Goal: Task Accomplishment & Management: Complete application form

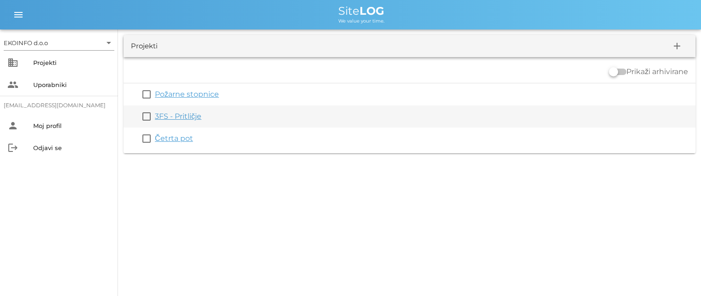
click at [172, 118] on link "3FS - Pritličje" at bounding box center [178, 116] width 47 height 9
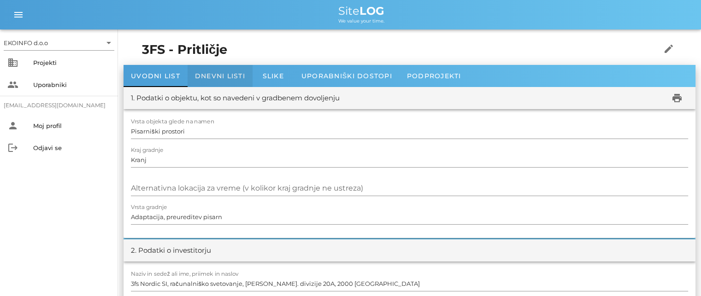
click at [218, 77] on span "Dnevni listi" at bounding box center [220, 76] width 50 height 8
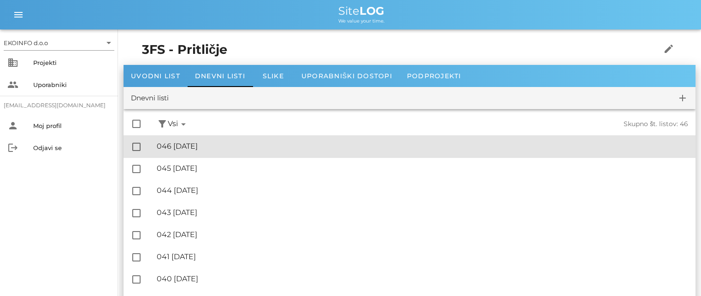
click at [202, 147] on div "🔏 046 [DATE]" at bounding box center [422, 146] width 531 height 9
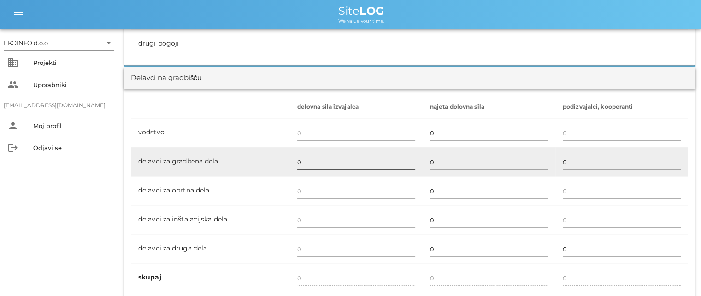
scroll to position [507, 0]
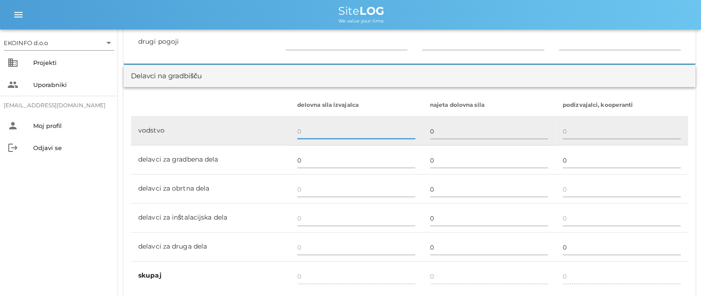
click at [299, 131] on input "text" at bounding box center [356, 131] width 118 height 15
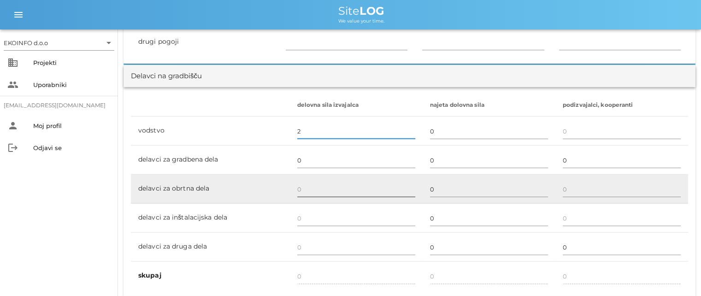
type input "2"
click at [300, 187] on input "text" at bounding box center [356, 189] width 118 height 15
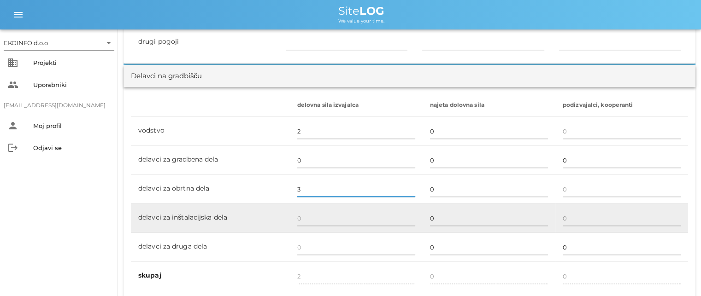
scroll to position [553, 0]
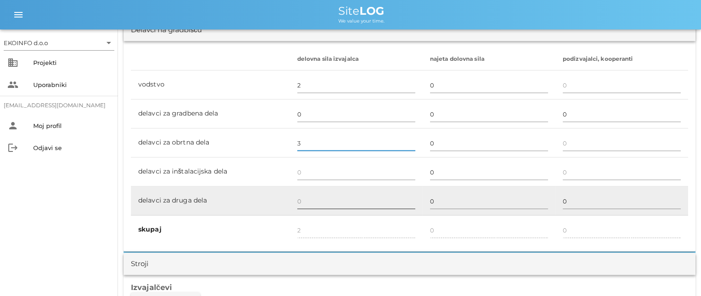
type input "3"
type input "5"
click at [301, 201] on input "text" at bounding box center [356, 201] width 118 height 15
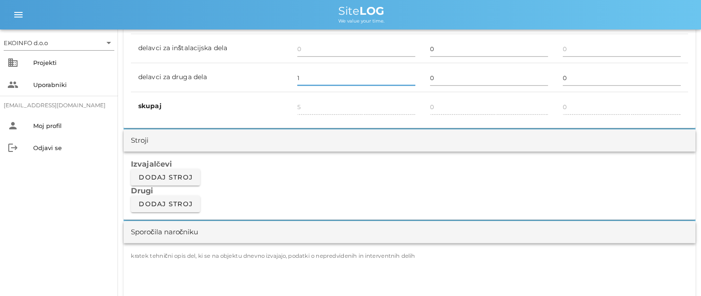
scroll to position [737, 0]
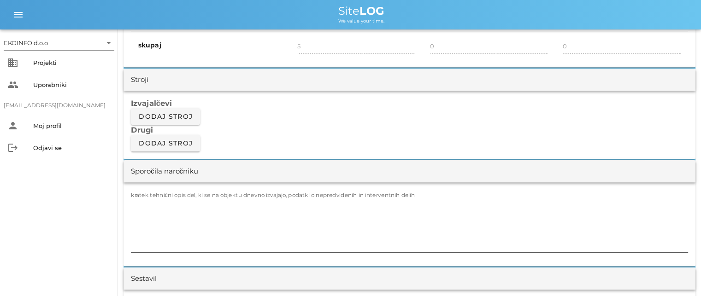
type input "1"
click at [154, 197] on label "kratek tehnični opis del, ki se na objektu dnevno izvajajo, podatki o nepredvid…" at bounding box center [273, 195] width 284 height 7
click at [154, 197] on textarea "kratek tehnični opis del, ki se na objektu dnevno izvajajo, podatki o nepredvid…" at bounding box center [409, 224] width 557 height 55
type input "6"
click at [129, 204] on div "kratek tehnični opis del, ki se na objektu dnevno izvajajo, podatki o nepredvid…" at bounding box center [409, 224] width 572 height 84
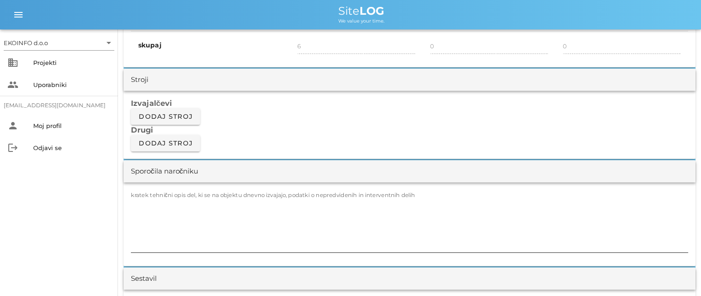
click at [134, 205] on textarea "kratek tehnični opis del, ki se na objektu dnevno izvajajo, podatki o nepredvid…" at bounding box center [409, 224] width 557 height 55
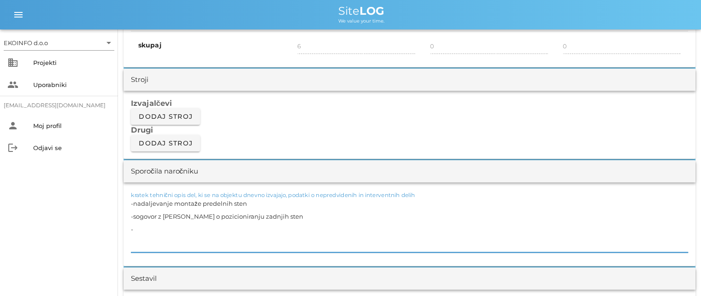
click at [136, 215] on textarea "-nadaljevanje montaže predelnih sten -sogovor z [PERSON_NAME] o pozicioniranju …" at bounding box center [409, 224] width 557 height 55
click at [140, 228] on textarea "-nadaljevanje montaže predelnih sten -dogovor z [PERSON_NAME] o pozicioniranju …" at bounding box center [409, 224] width 557 height 55
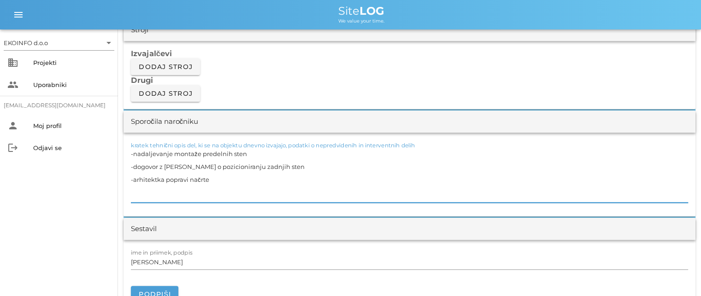
scroll to position [829, 0]
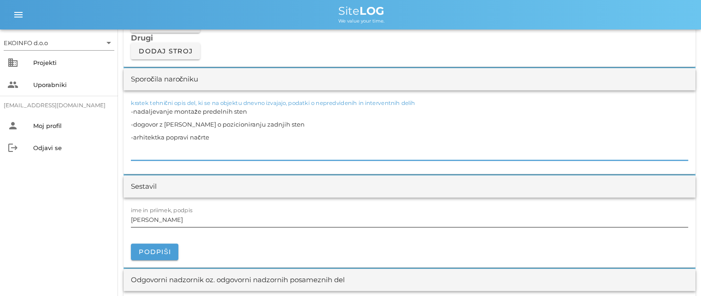
type textarea "-nadaljevanje montaže predelnih sten -dogovor z [PERSON_NAME] o pozicioniranju …"
click at [169, 219] on input "[PERSON_NAME]" at bounding box center [409, 219] width 557 height 15
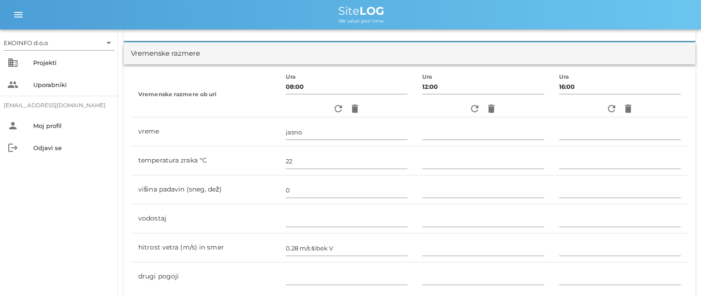
scroll to position [184, 0]
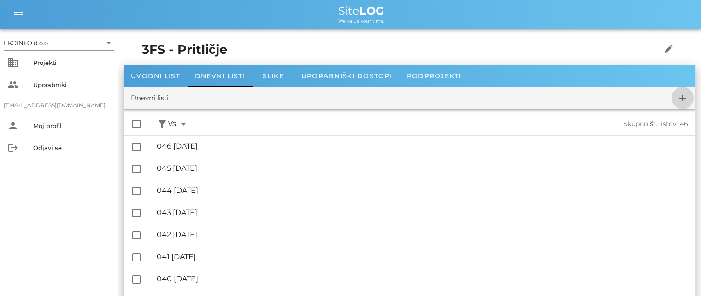
click at [681, 95] on icon "add" at bounding box center [682, 98] width 11 height 11
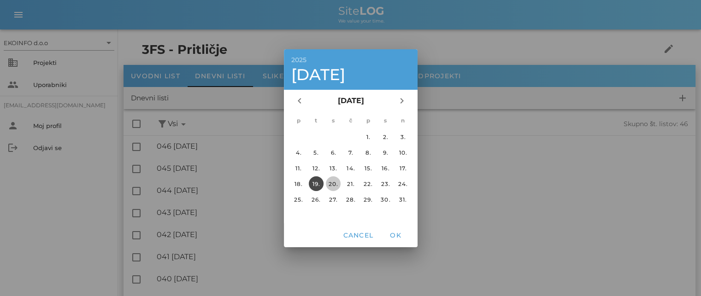
click at [330, 182] on div "20." at bounding box center [333, 183] width 15 height 7
click at [396, 232] on span "OK" at bounding box center [395, 235] width 22 height 8
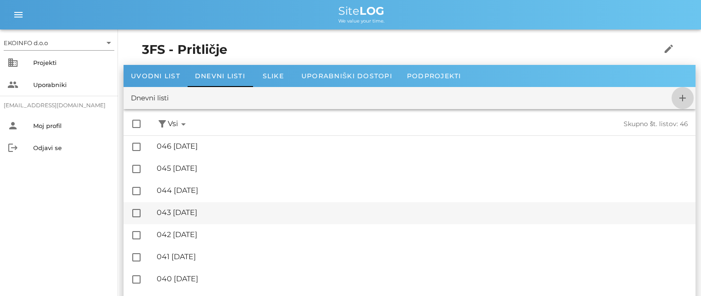
checkbox input "false"
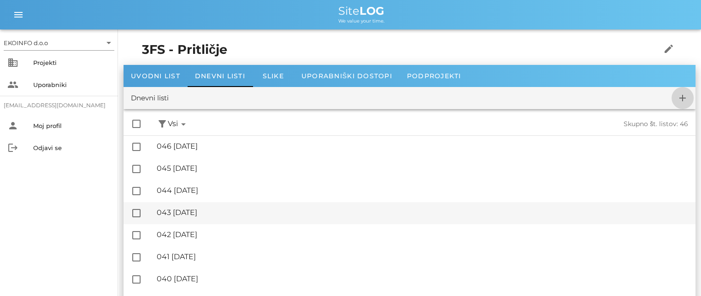
checkbox input "false"
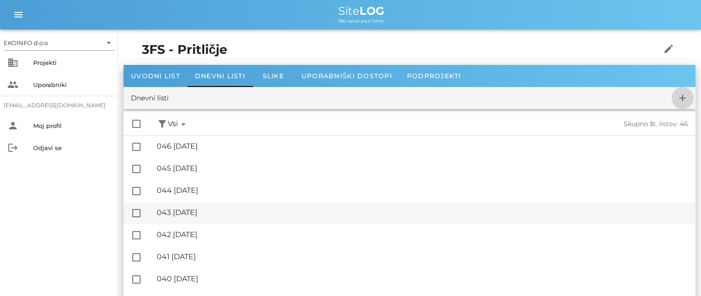
checkbox input "false"
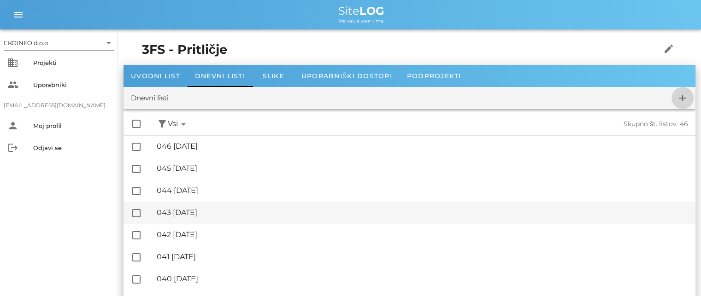
checkbox input "false"
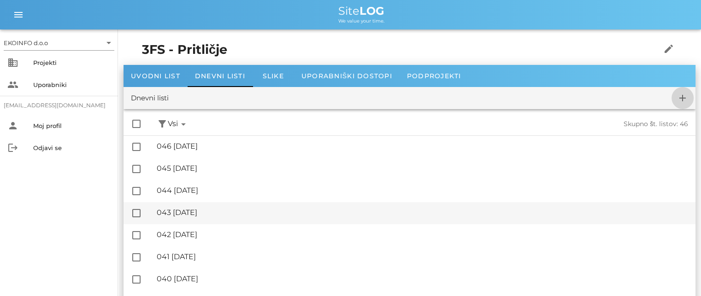
checkbox input "false"
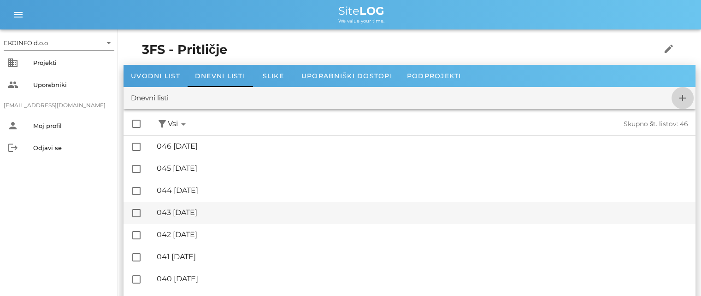
checkbox input "false"
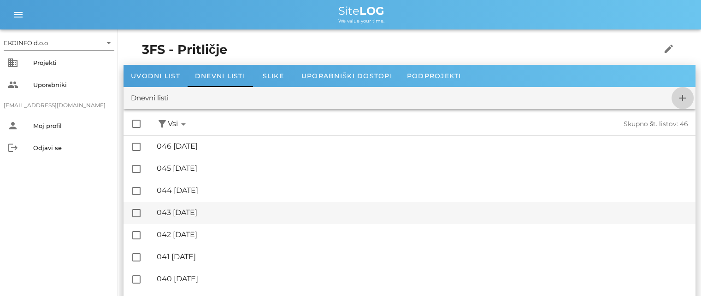
checkbox input "false"
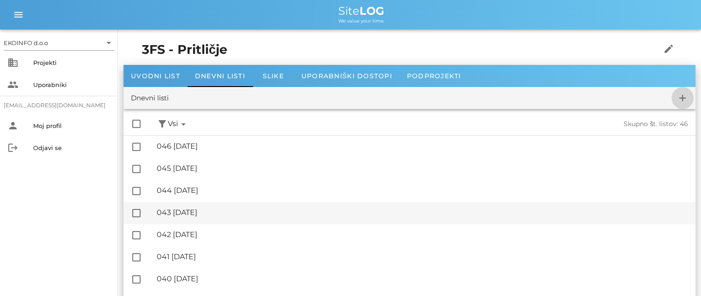
checkbox input "false"
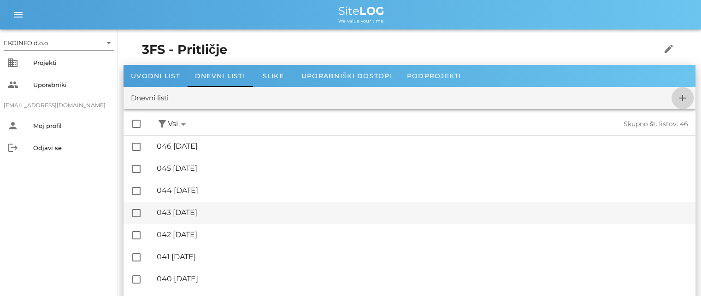
checkbox input "false"
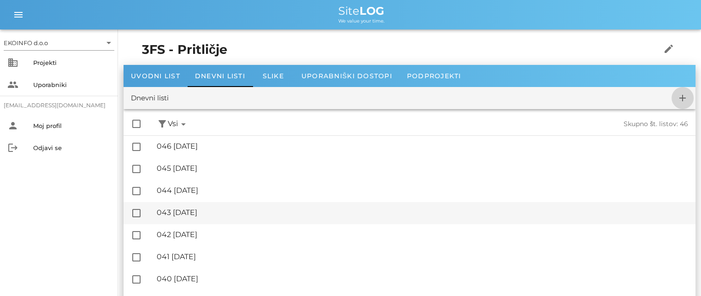
checkbox input "false"
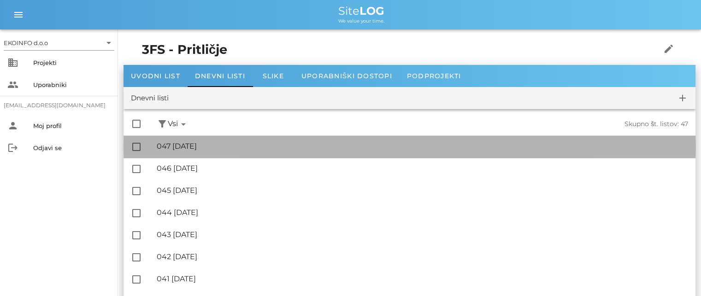
click at [182, 142] on div "🔏 047 [GEOGRAPHIC_DATA][DATE]" at bounding box center [422, 146] width 531 height 9
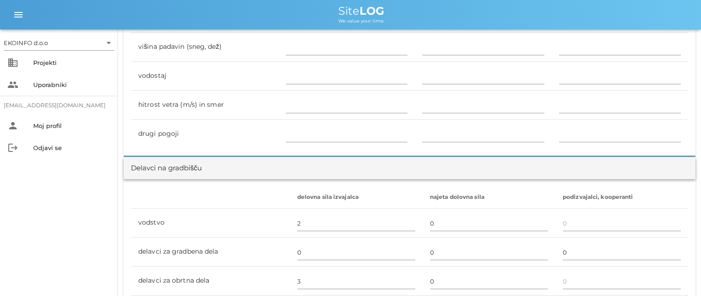
scroll to position [553, 0]
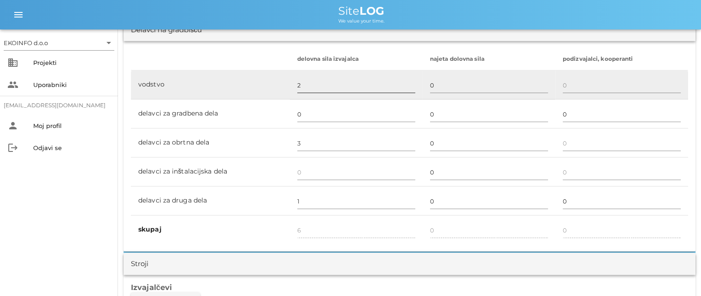
click at [302, 83] on input "2" at bounding box center [356, 85] width 118 height 15
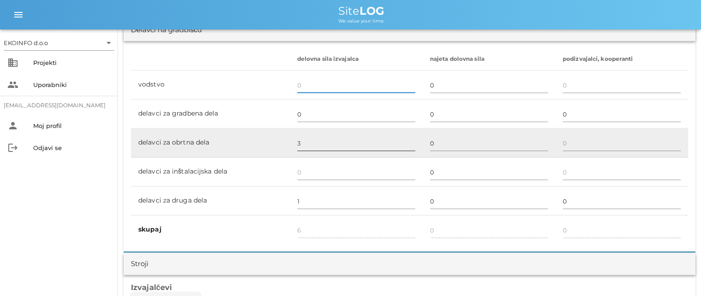
type input "4"
click at [302, 140] on input "3" at bounding box center [356, 143] width 118 height 15
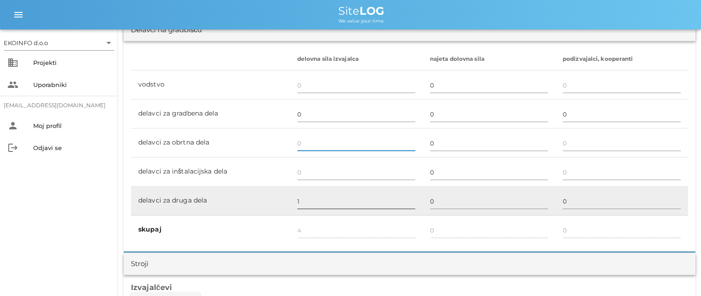
type input "1"
click at [300, 199] on input "1" at bounding box center [356, 201] width 118 height 15
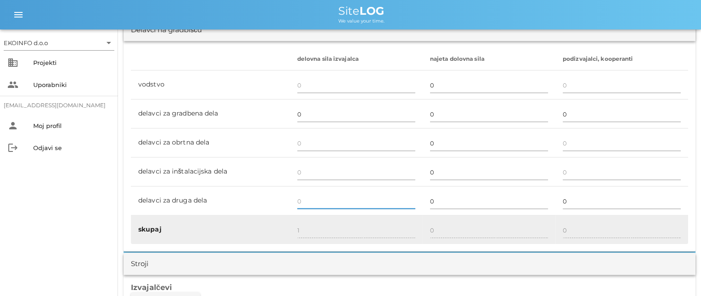
type input "0"
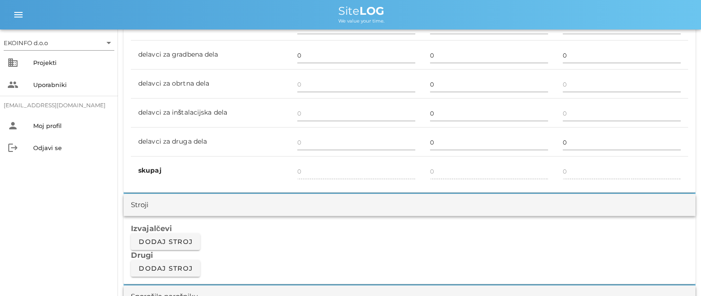
scroll to position [737, 0]
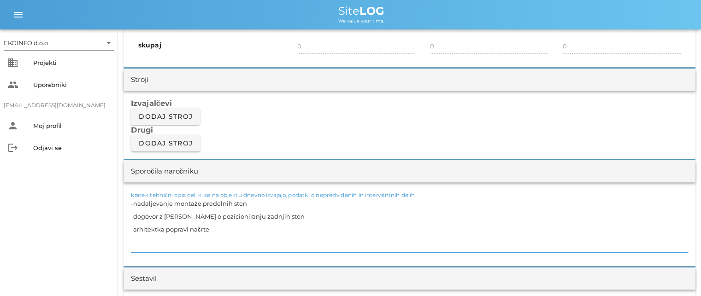
drag, startPoint x: 219, startPoint y: 235, endPoint x: 118, endPoint y: 192, distance: 110.4
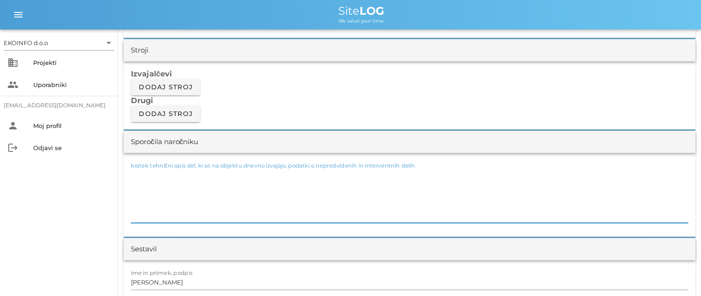
scroll to position [783, 0]
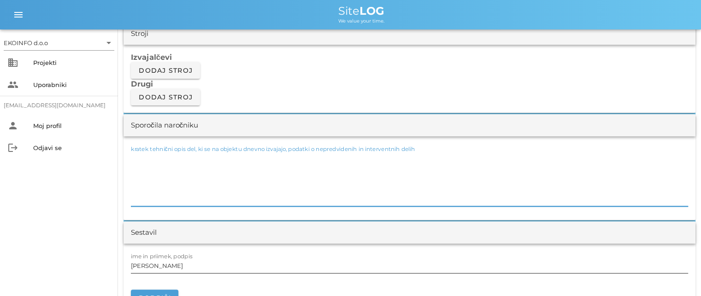
click at [170, 266] on input "[PERSON_NAME]" at bounding box center [409, 265] width 557 height 15
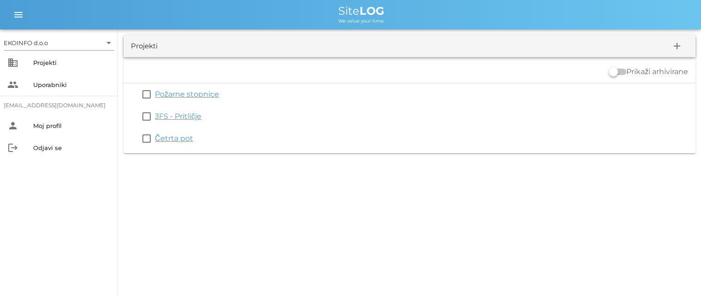
click at [170, 135] on link "Četrta pot" at bounding box center [174, 138] width 38 height 9
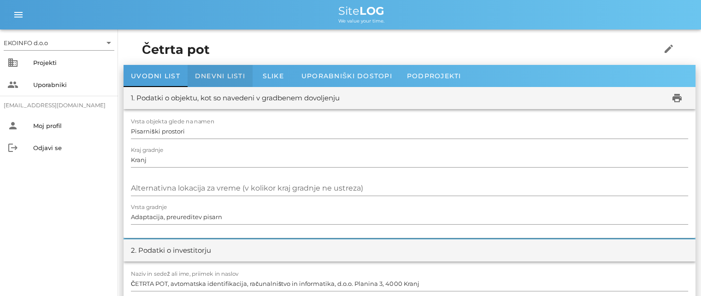
click at [223, 75] on span "Dnevni listi" at bounding box center [220, 76] width 50 height 8
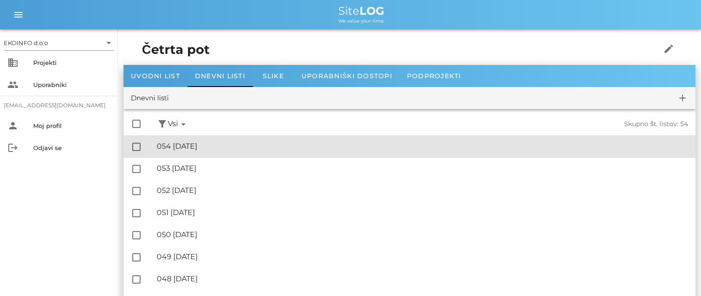
click at [203, 142] on div "🔏 054 [DATE]" at bounding box center [422, 146] width 531 height 9
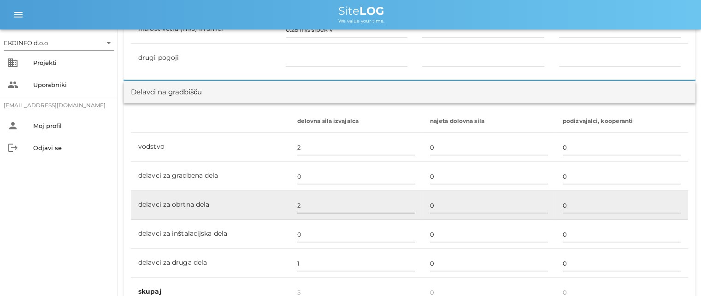
scroll to position [507, 0]
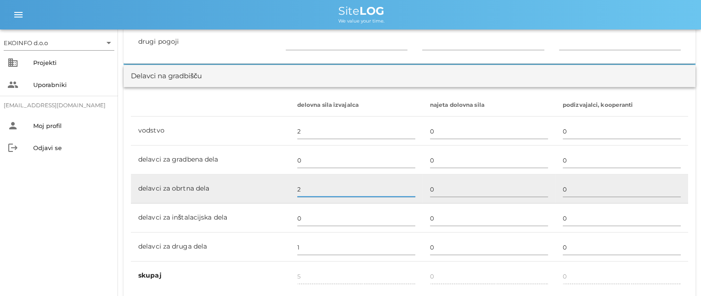
click at [303, 186] on input "2" at bounding box center [356, 189] width 118 height 15
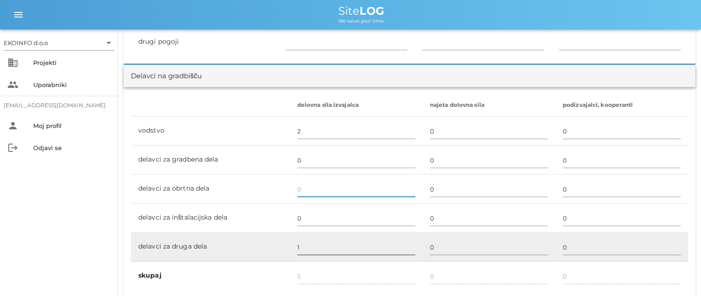
type input "3"
click at [302, 246] on input "1" at bounding box center [356, 247] width 118 height 15
type input "2"
type input "4"
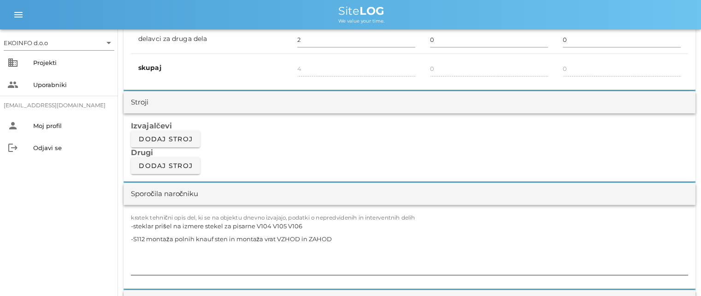
scroll to position [737, 0]
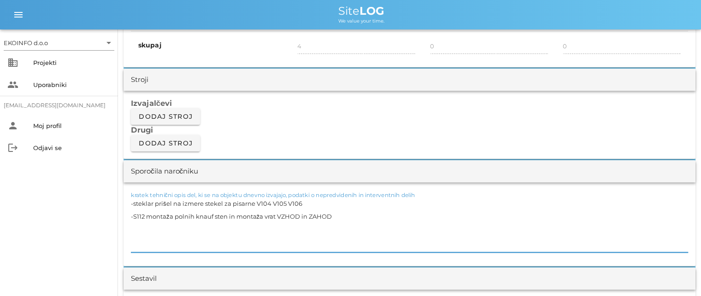
drag, startPoint x: 335, startPoint y: 213, endPoint x: 116, endPoint y: 199, distance: 219.3
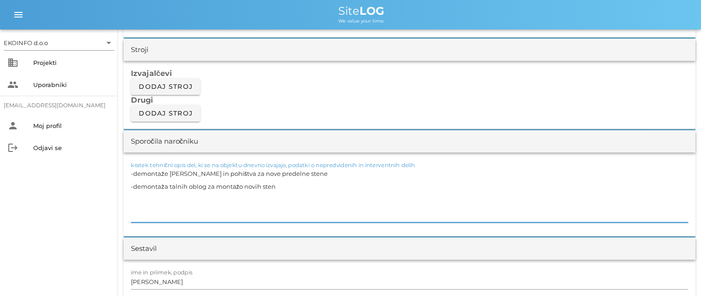
scroll to position [783, 0]
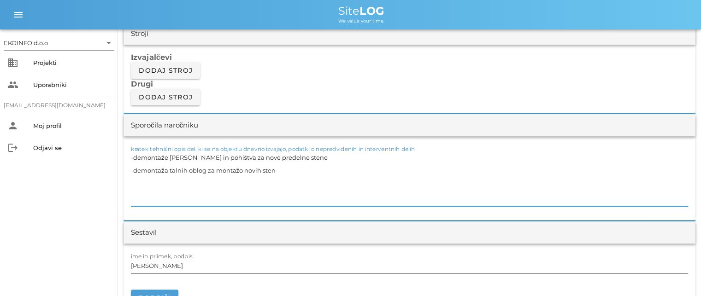
type textarea "-demontaže [PERSON_NAME] in pohištva za nove predelne stene -demontaža talnih o…"
click at [174, 267] on input "[PERSON_NAME]" at bounding box center [409, 265] width 557 height 15
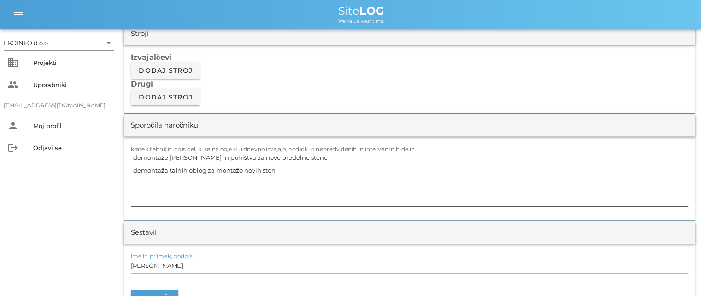
click at [197, 169] on textarea "-demontaže [PERSON_NAME] in pohištva za nove predelne stene -demontaža talnih o…" at bounding box center [409, 178] width 557 height 55
click at [168, 264] on input "[PERSON_NAME]" at bounding box center [409, 265] width 557 height 15
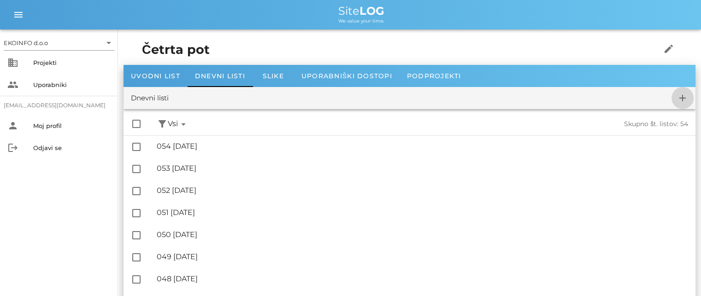
click at [683, 96] on icon "add" at bounding box center [682, 98] width 11 height 11
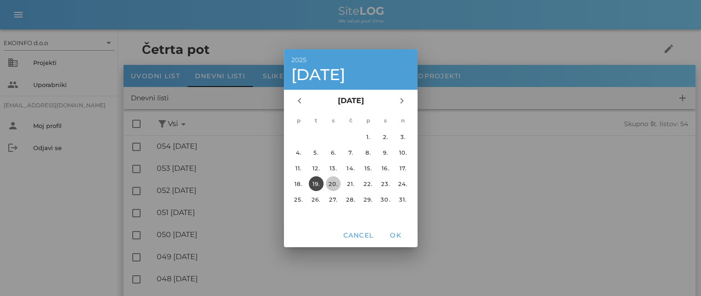
click at [335, 181] on div "20." at bounding box center [333, 183] width 15 height 7
click at [394, 236] on span "OK" at bounding box center [395, 235] width 22 height 8
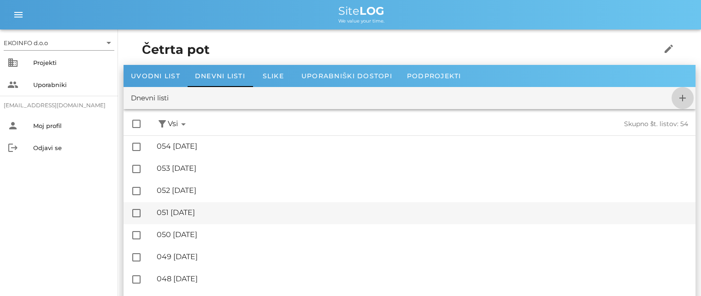
checkbox input "false"
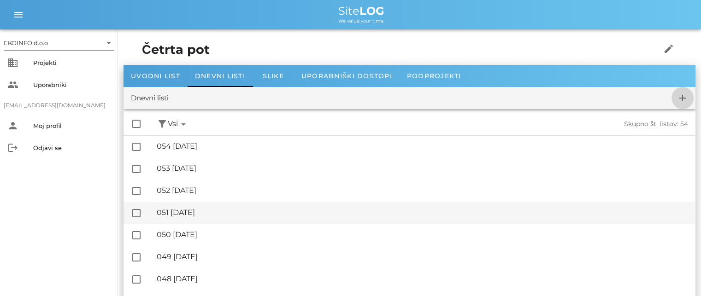
checkbox input "false"
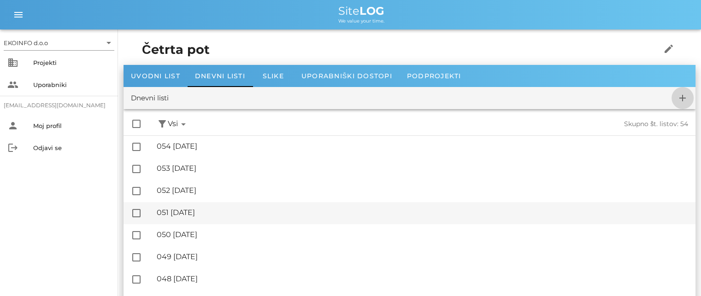
checkbox input "false"
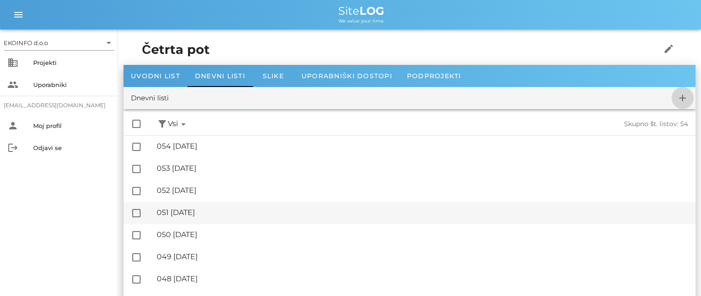
checkbox input "false"
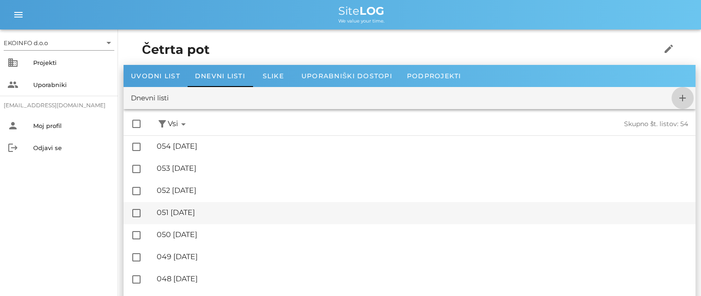
checkbox input "false"
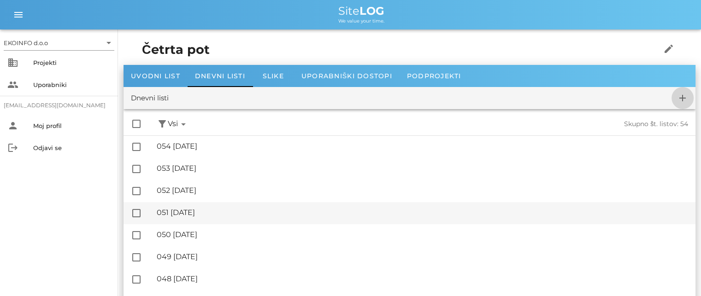
checkbox input "false"
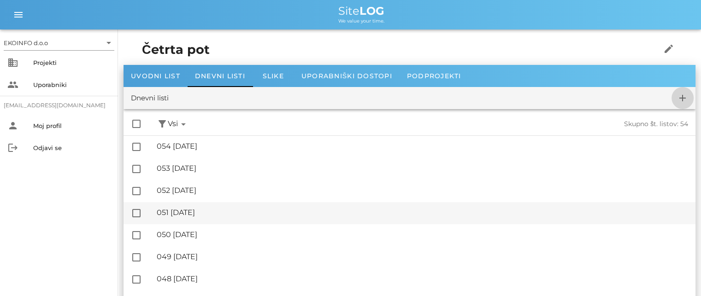
checkbox input "false"
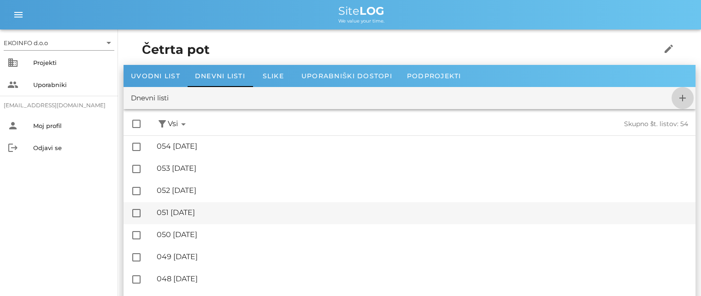
checkbox input "false"
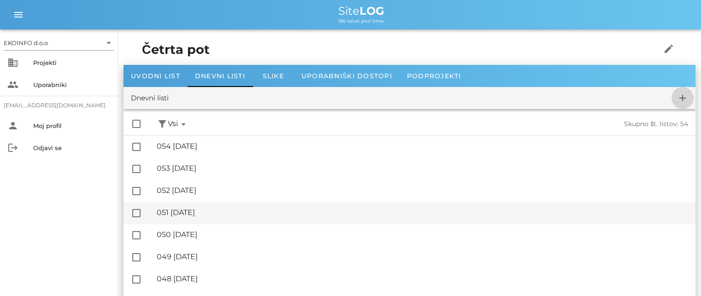
checkbox input "false"
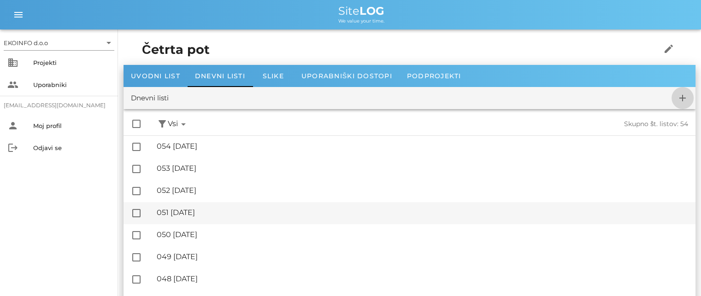
checkbox input "false"
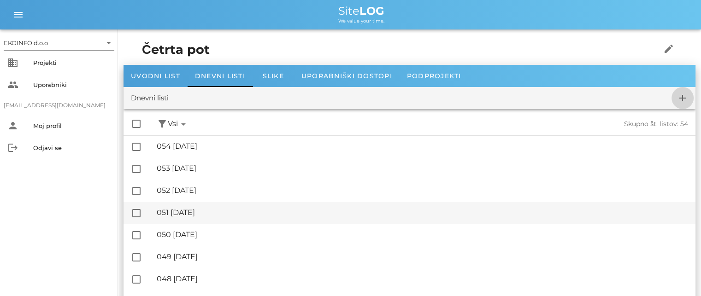
checkbox input "false"
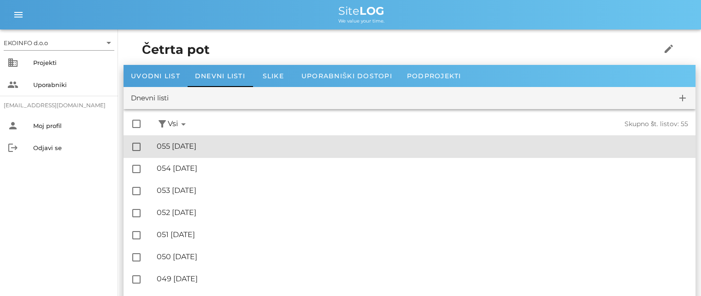
click at [177, 143] on div "🔏 055 [DATE]" at bounding box center [422, 146] width 531 height 9
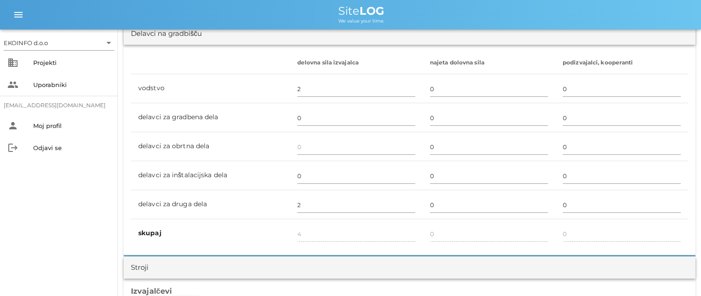
scroll to position [553, 0]
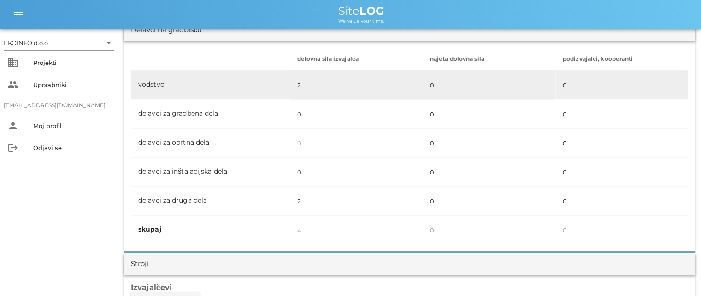
click at [300, 80] on input "2" at bounding box center [356, 85] width 118 height 15
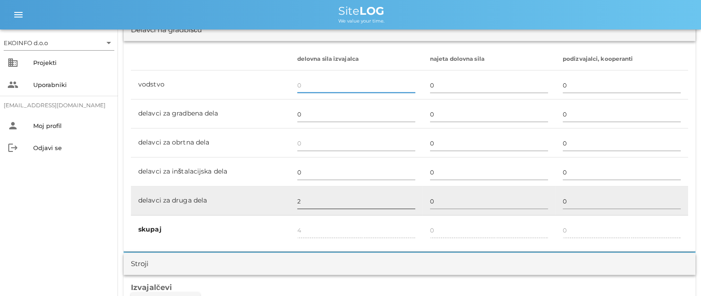
type input "2"
click at [306, 197] on input "2" at bounding box center [356, 201] width 118 height 15
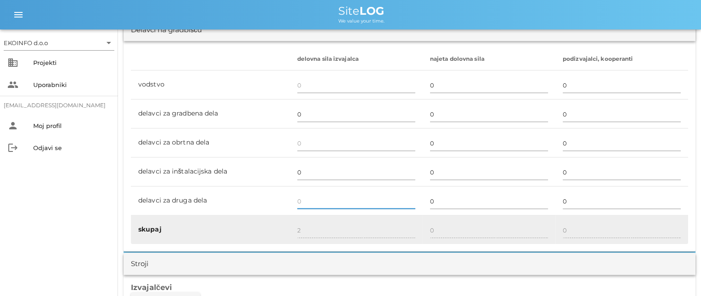
type input "0"
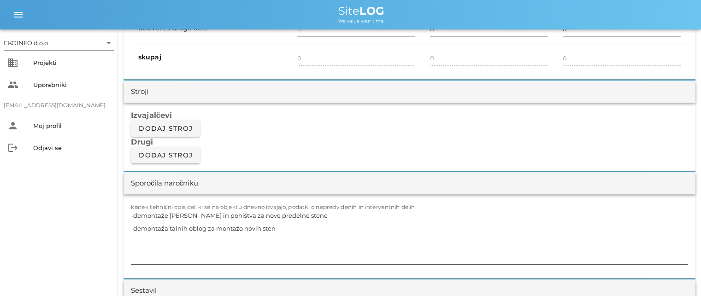
scroll to position [737, 0]
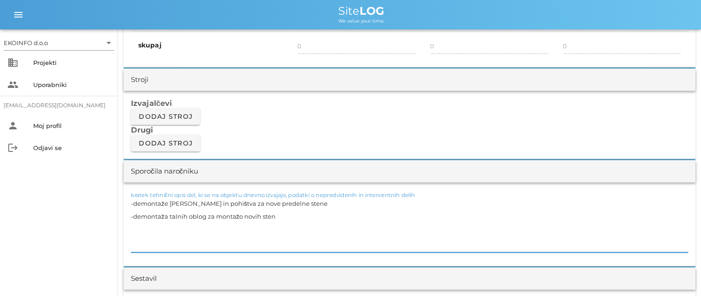
drag, startPoint x: 287, startPoint y: 215, endPoint x: 114, endPoint y: 200, distance: 172.9
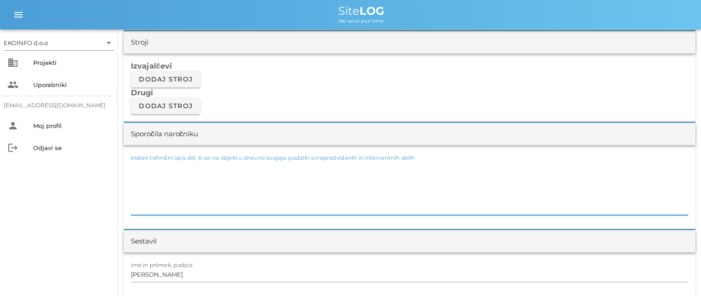
scroll to position [829, 0]
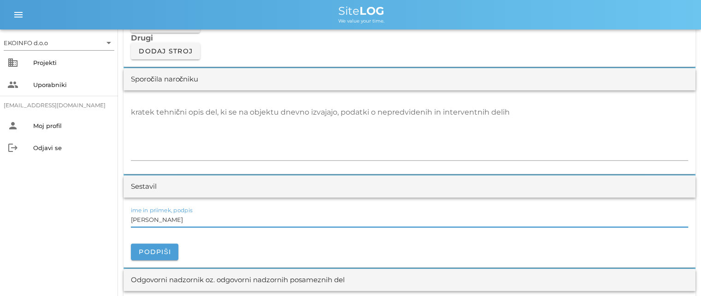
click at [174, 216] on input "[PERSON_NAME]" at bounding box center [409, 219] width 557 height 15
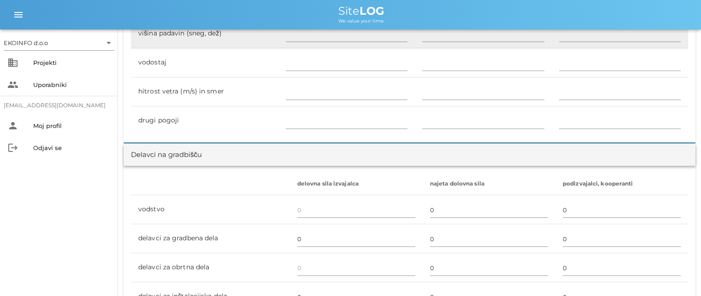
scroll to position [369, 0]
